Goal: Information Seeking & Learning: Learn about a topic

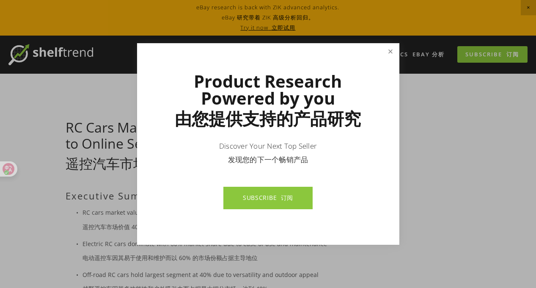
click at [393, 49] on link "Close" at bounding box center [390, 51] width 15 height 15
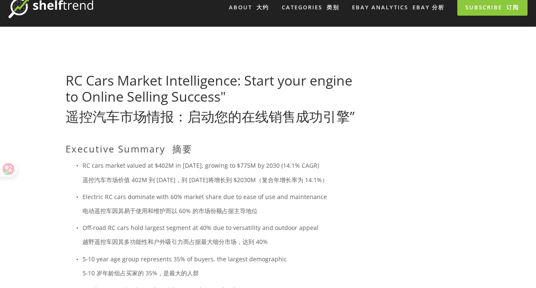
scroll to position [127, 0]
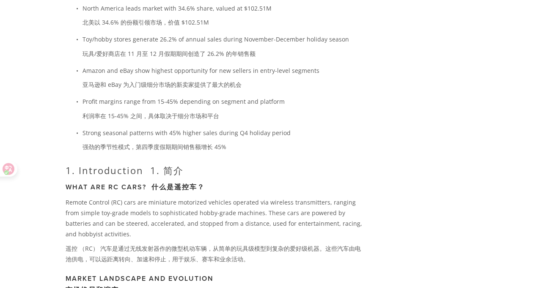
scroll to position [507, 0]
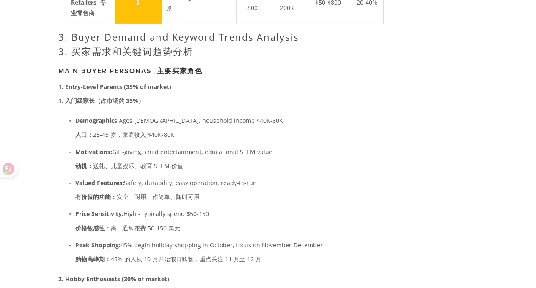
scroll to position [2199, 0]
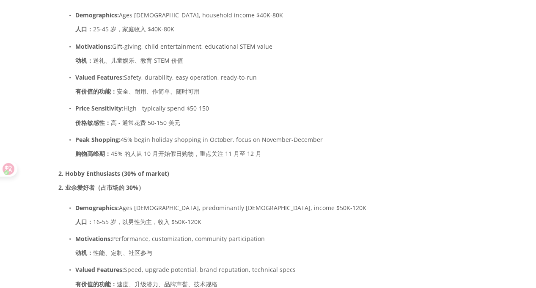
drag, startPoint x: 107, startPoint y: 138, endPoint x: 134, endPoint y: 205, distance: 71.8
drag, startPoint x: 134, startPoint y: 205, endPoint x: 135, endPoint y: 243, distance: 37.7
click at [135, 247] on font "动机： 性能、定制、社区参与" at bounding box center [114, 252] width 77 height 11
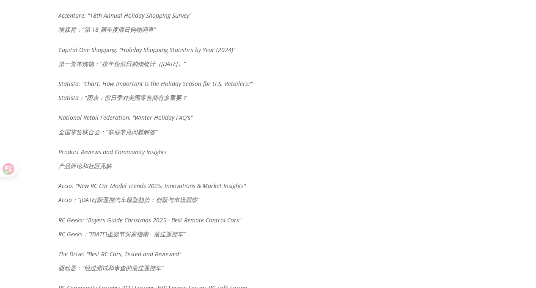
scroll to position [4779, 0]
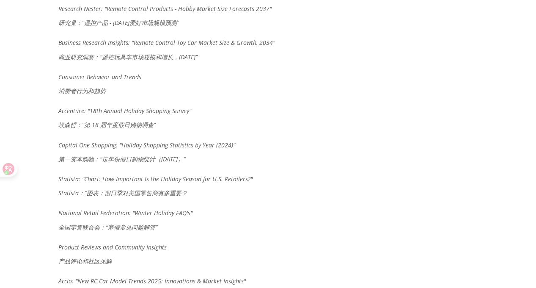
click at [274, 140] on p "Capital One Shopping: "Holiday Shopping Statistics by Year (2024)" 第一资本购物：“按年份假…" at bounding box center [214, 154] width 311 height 28
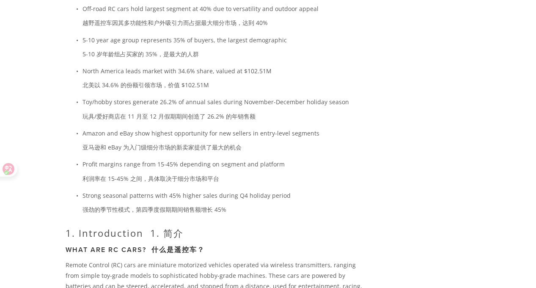
scroll to position [254, 0]
